Goal: Task Accomplishment & Management: Manage account settings

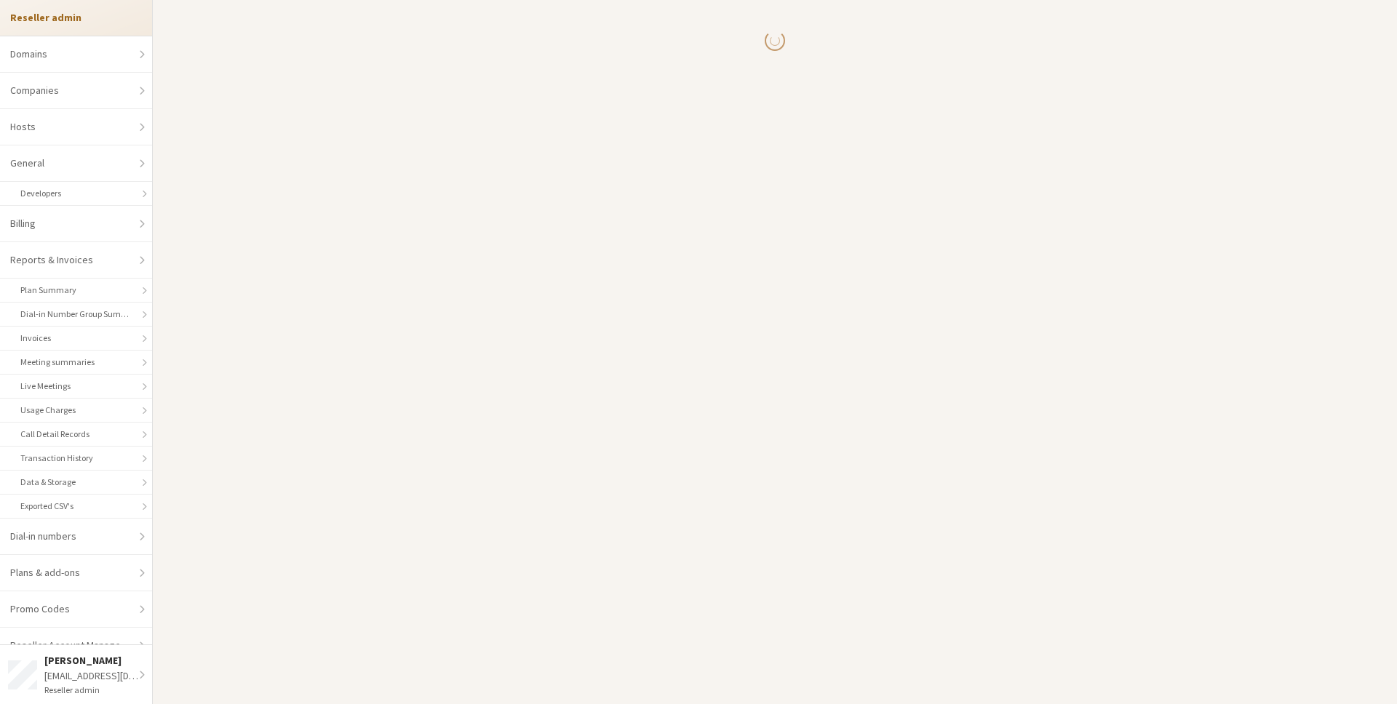
select select "10"
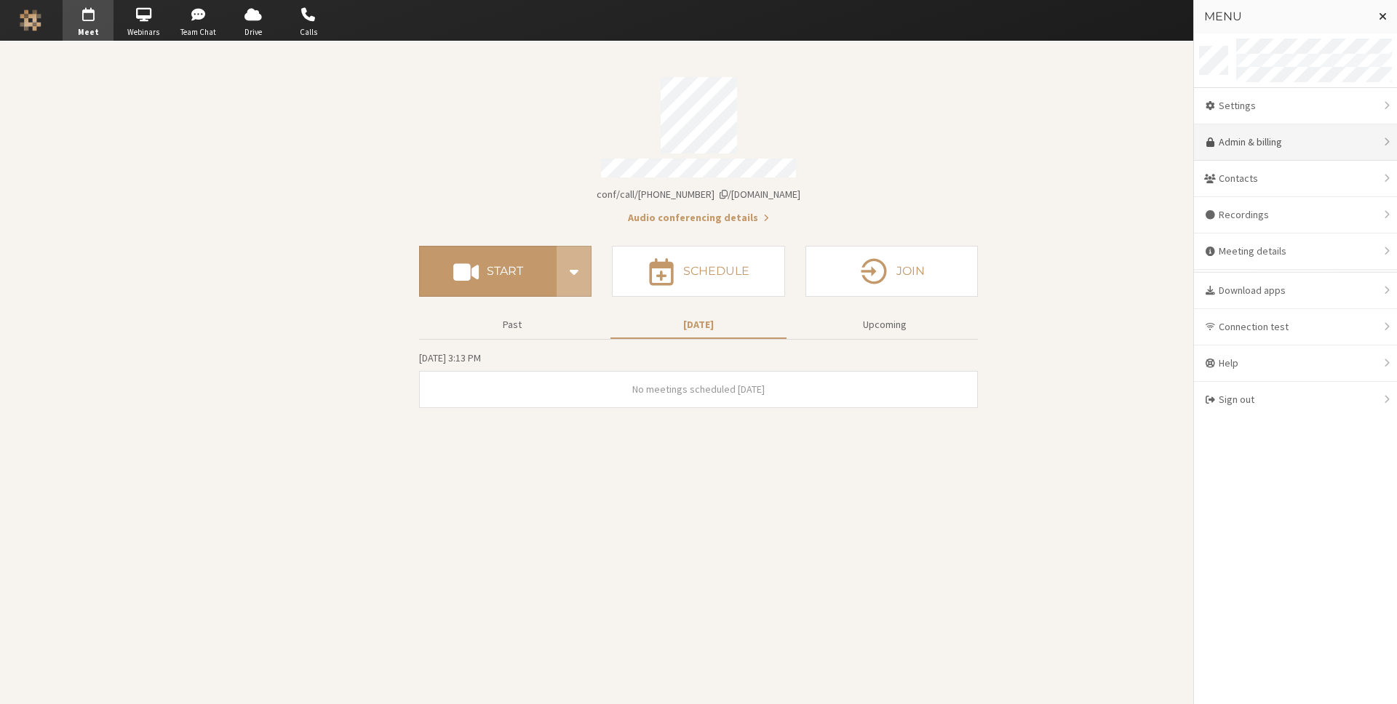
click at [1237, 151] on link "Admin & billing" at bounding box center [1295, 142] width 203 height 36
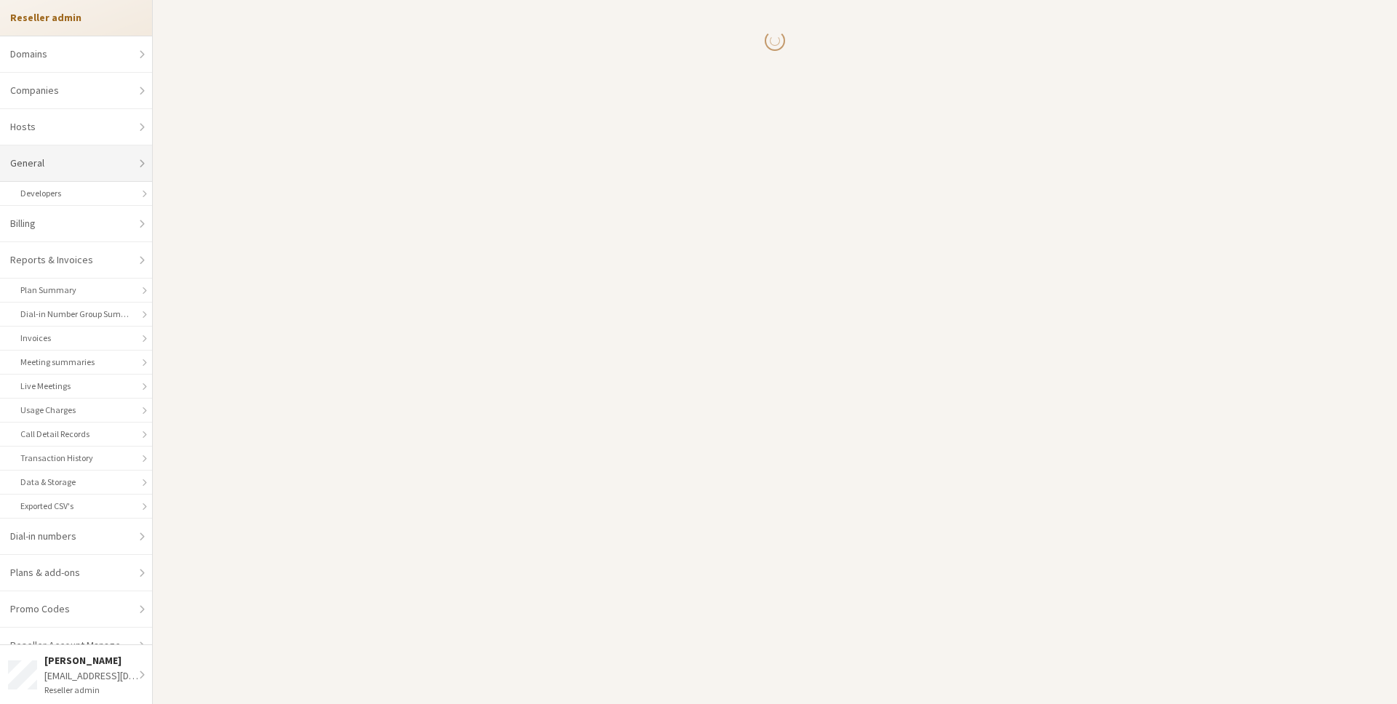
select select "10"
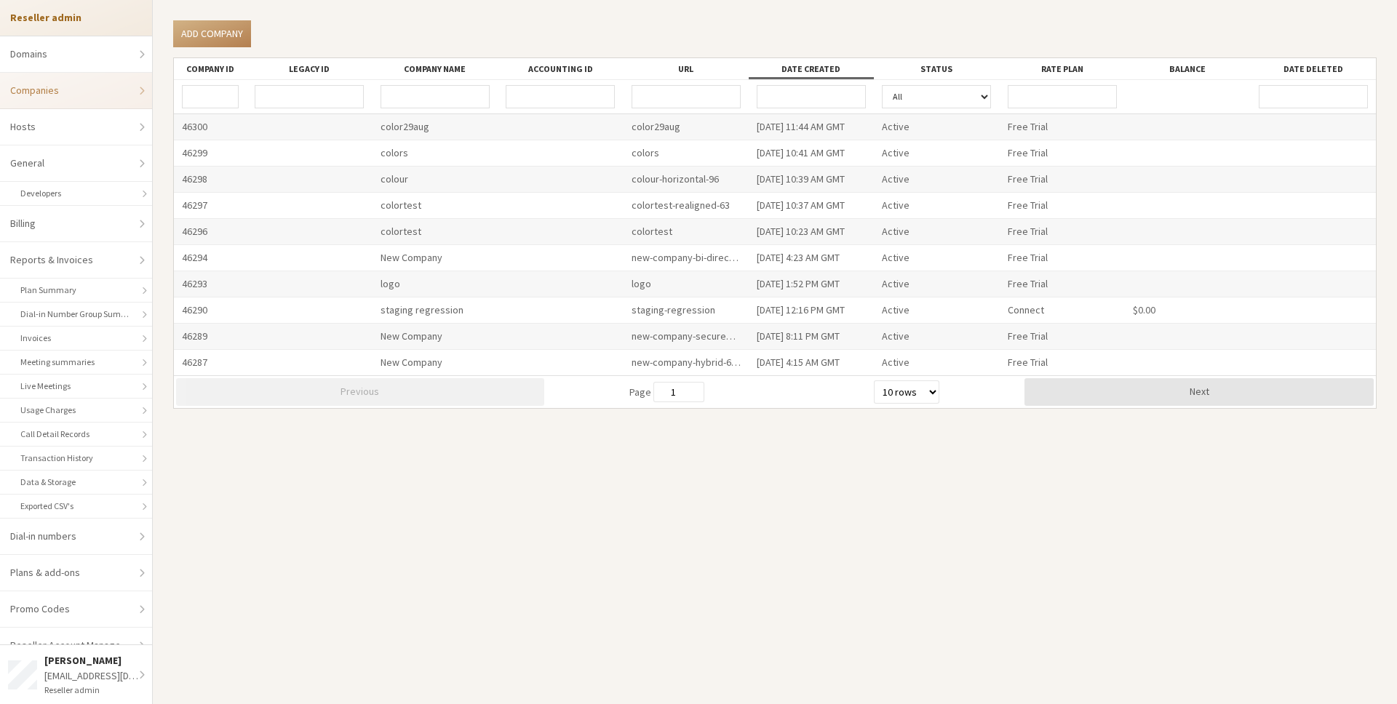
click at [670, 97] on input "URL" at bounding box center [686, 96] width 109 height 23
type input "iotumstaging"
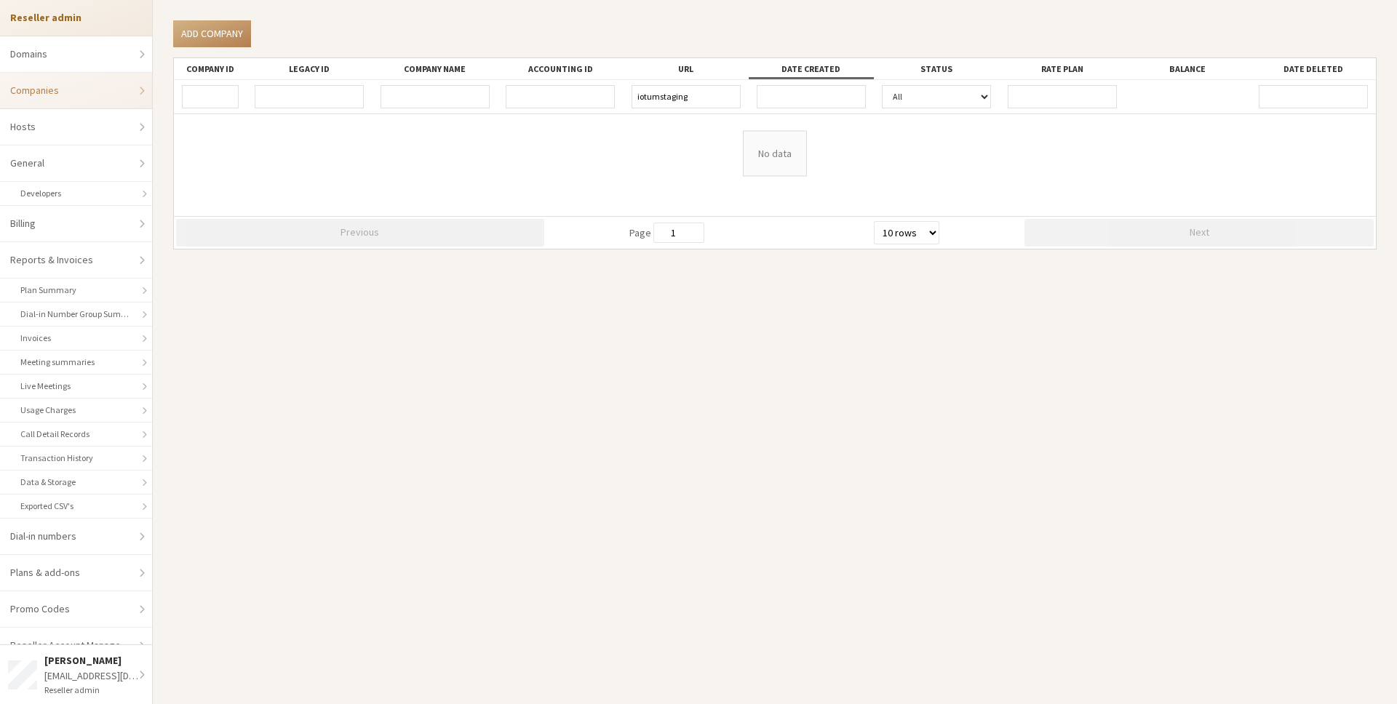
click at [671, 103] on input "iotumstaging" at bounding box center [686, 96] width 109 height 23
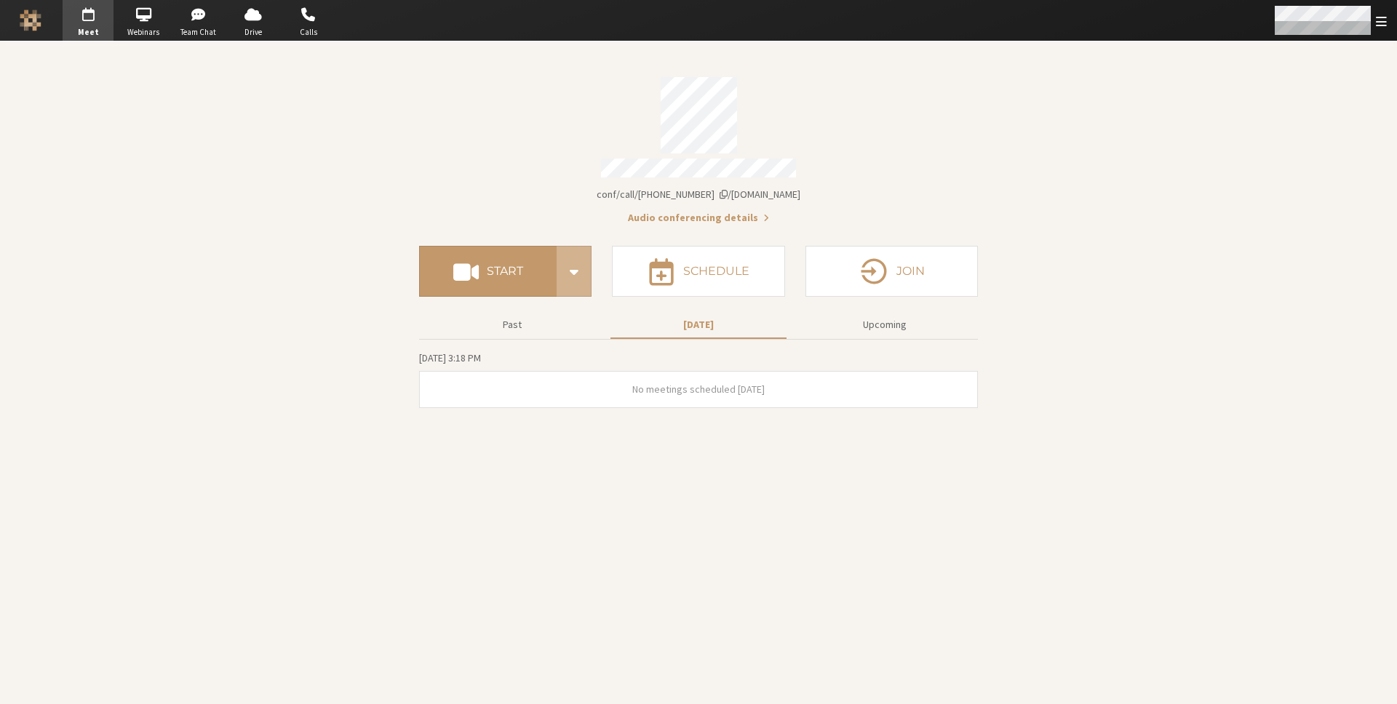
click at [1317, 4] on div "Open menu" at bounding box center [1329, 20] width 135 height 41
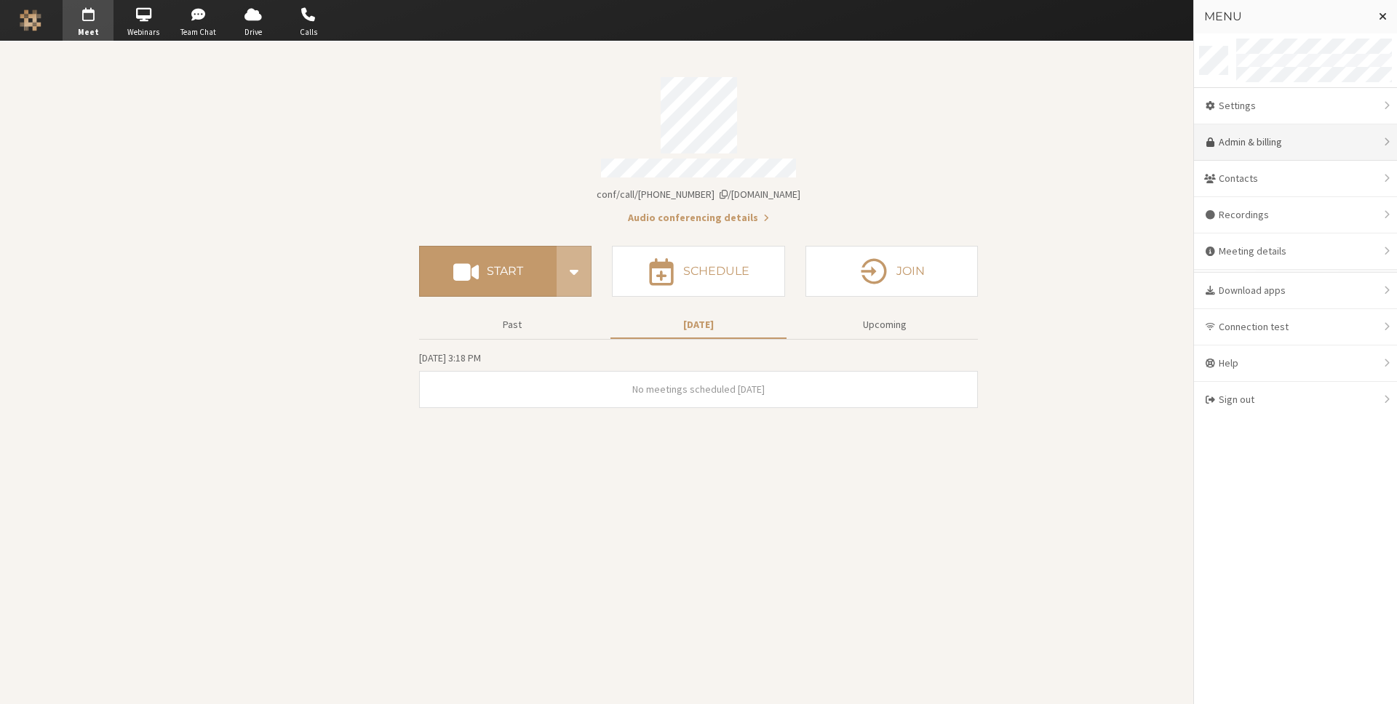
click at [1291, 149] on link "Admin & billing" at bounding box center [1295, 142] width 203 height 36
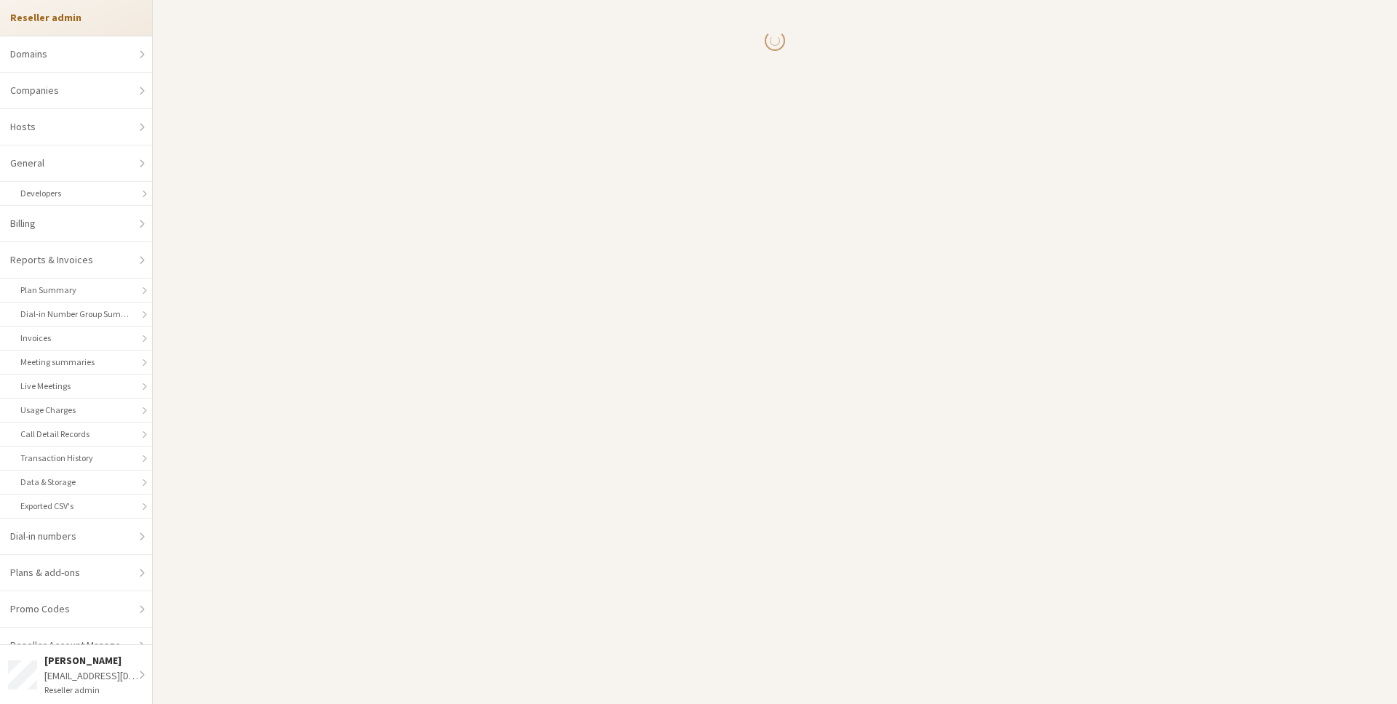
select select "10"
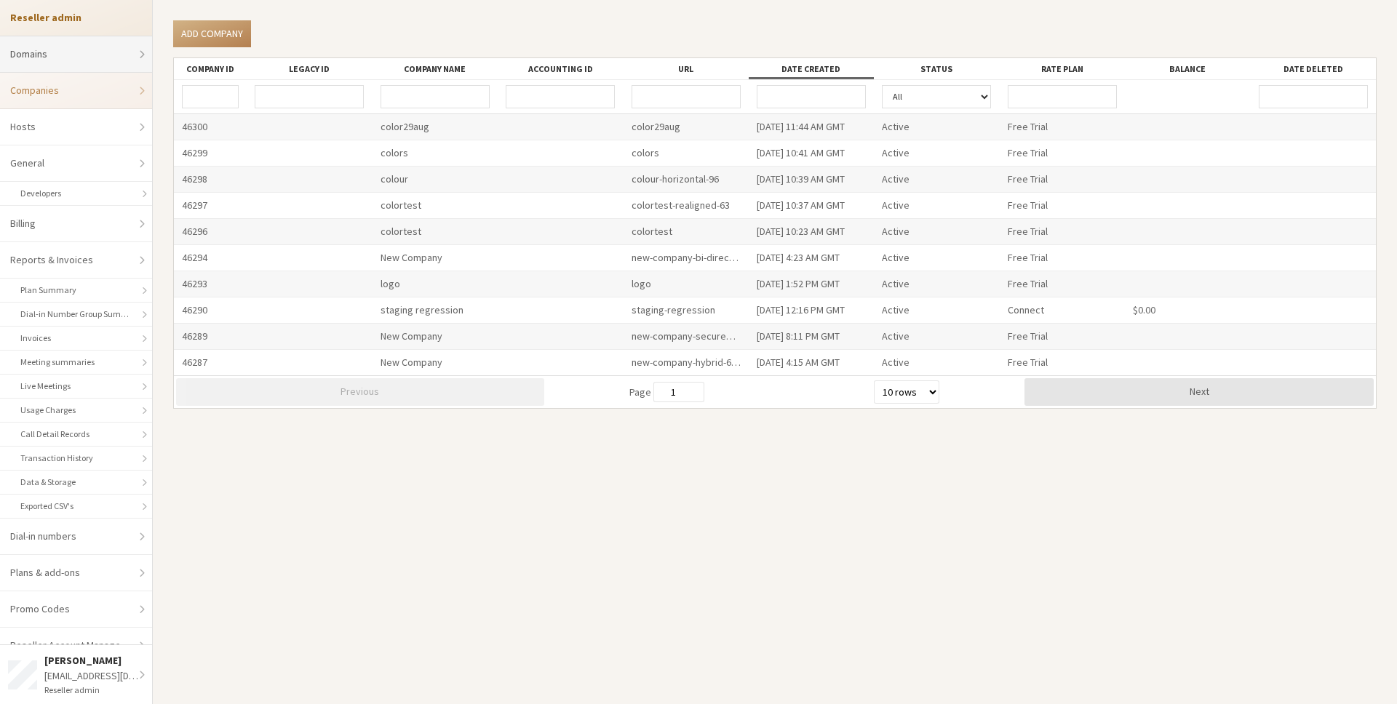
click at [106, 59] on link "Domains" at bounding box center [76, 54] width 152 height 36
select select "20"
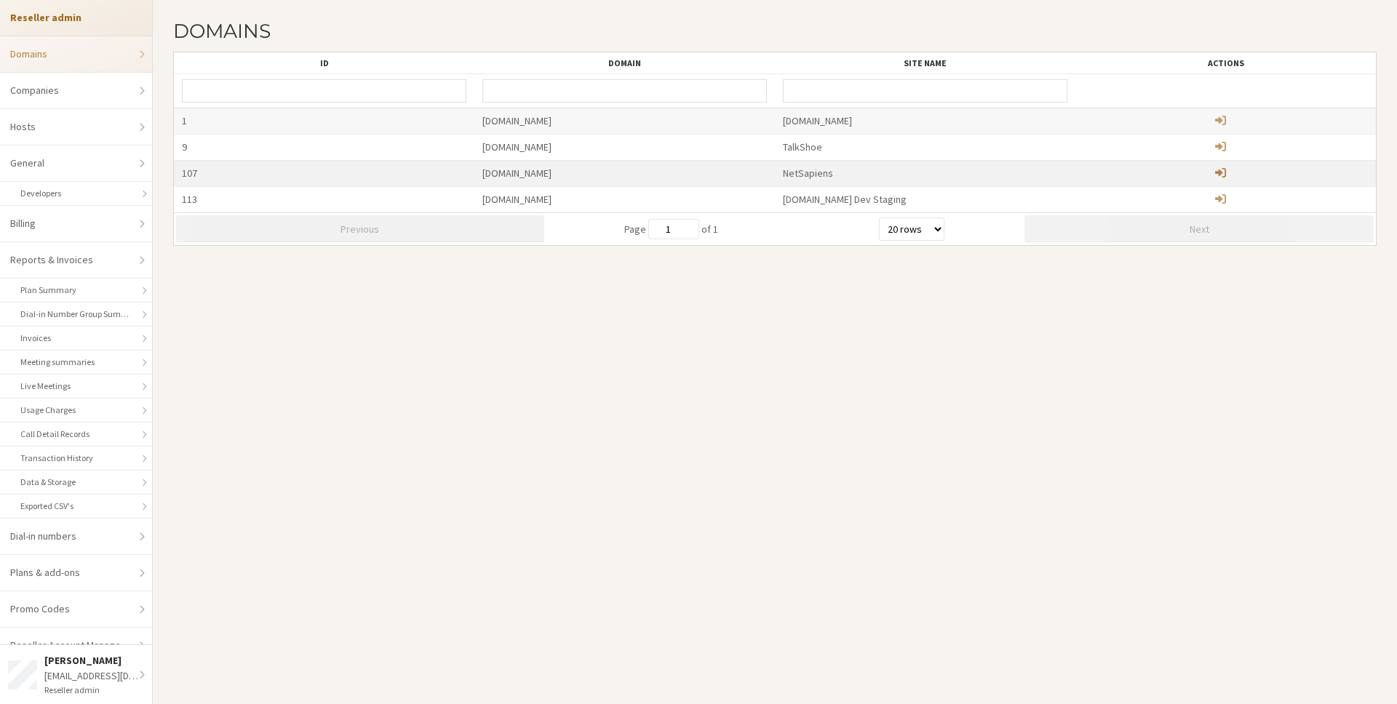
click at [1224, 170] on span "Administer child domain" at bounding box center [1220, 173] width 11 height 12
